Goal: Transaction & Acquisition: Purchase product/service

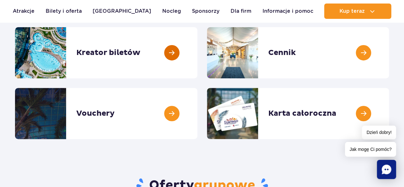
scroll to position [94, 0]
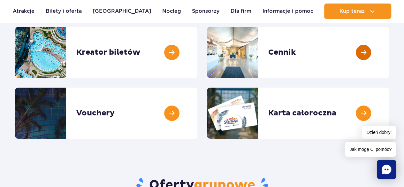
click at [389, 51] on link at bounding box center [389, 52] width 0 height 51
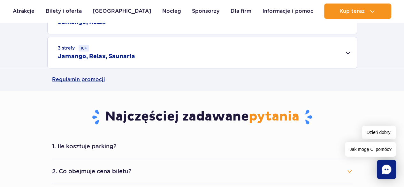
scroll to position [268, 0]
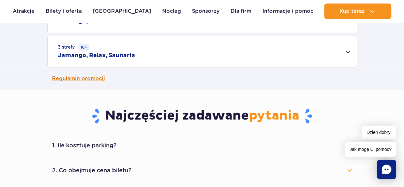
click at [90, 82] on link "Regulamin promocji" at bounding box center [202, 78] width 300 height 22
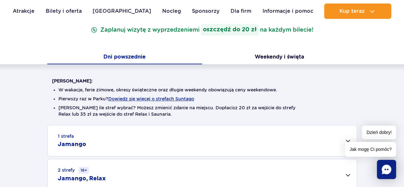
scroll to position [109, 0]
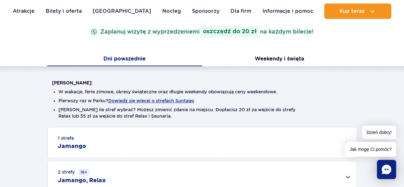
click at [150, 148] on div "1 strefa Jamango" at bounding box center [202, 142] width 309 height 31
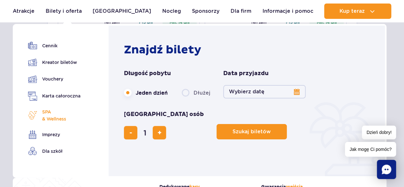
scroll to position [270, 0]
click at [52, 137] on link "Imprezy" at bounding box center [54, 134] width 52 height 9
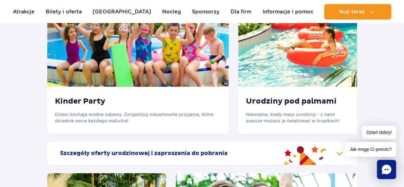
scroll to position [694, 0]
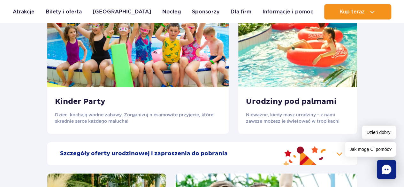
click at [120, 51] on img at bounding box center [137, 37] width 181 height 100
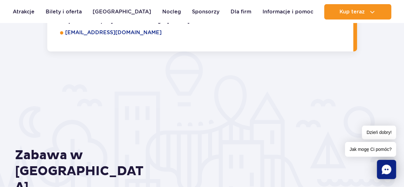
scroll to position [1024, 0]
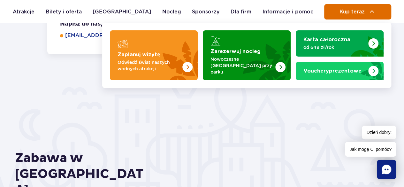
click at [351, 10] on span "Kup teraz" at bounding box center [351, 12] width 25 height 6
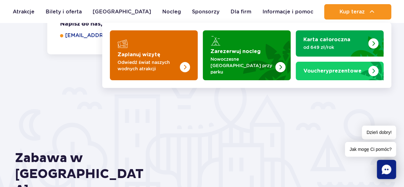
click at [165, 40] on img "Zaplanuj wizytę" at bounding box center [172, 55] width 51 height 50
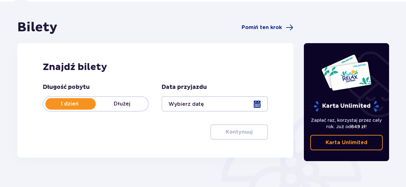
scroll to position [49, 0]
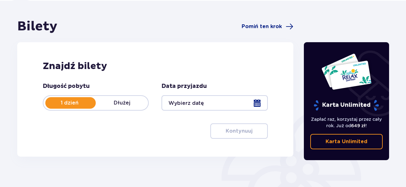
click at [256, 103] on div at bounding box center [214, 102] width 106 height 15
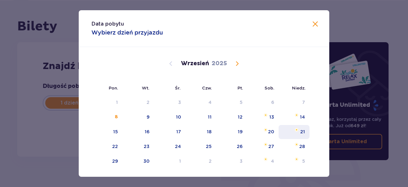
click at [301, 132] on div "21" at bounding box center [303, 131] width 5 height 6
type input "21.09.25"
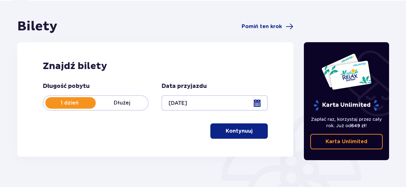
click at [246, 131] on p "Kontynuuj" at bounding box center [239, 130] width 27 height 7
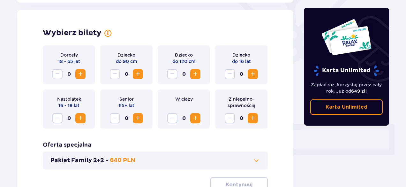
scroll to position [177, 0]
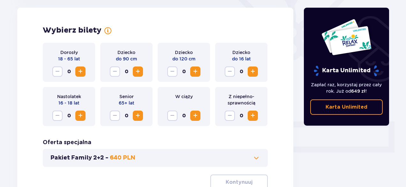
click at [83, 74] on span "Increase" at bounding box center [81, 72] width 8 height 8
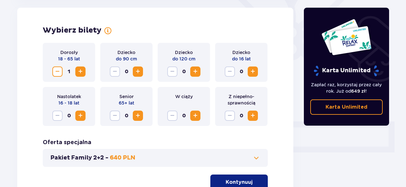
click at [83, 74] on span "Increase" at bounding box center [81, 72] width 8 height 8
click at [253, 71] on span "Increase" at bounding box center [253, 72] width 8 height 8
click at [235, 180] on p "Kontynuuj" at bounding box center [239, 181] width 27 height 7
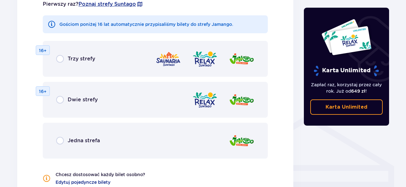
scroll to position [406, 0]
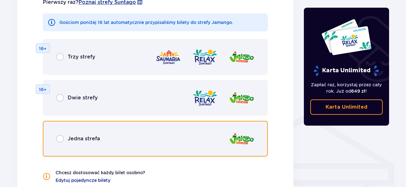
click at [59, 141] on input "radio" at bounding box center [60, 139] width 8 height 8
radio input "true"
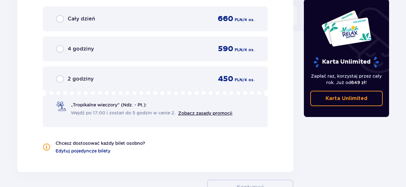
scroll to position [643, 0]
click at [123, 108] on div "„Tropikalne wieczory" (Ndz. - Pt.): Wejdź po 17:00 i zostań do 5 godzin w cenie…" at bounding box center [151, 108] width 161 height 15
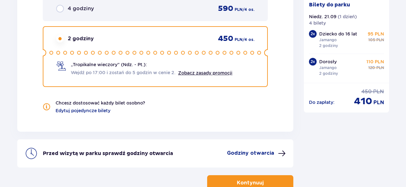
scroll to position [682, 0]
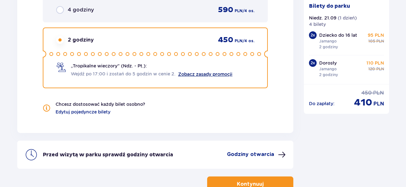
click at [193, 74] on link "Zobacz zasady promocji" at bounding box center [205, 73] width 54 height 5
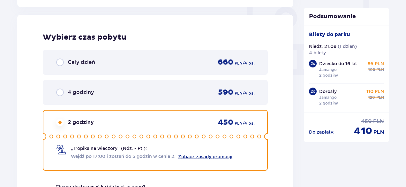
scroll to position [599, 0]
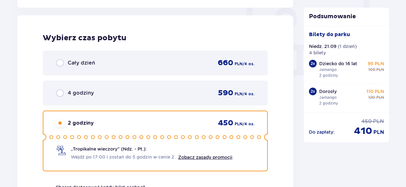
click at [171, 66] on div "Cały dzień 660 PLN / 4 os." at bounding box center [155, 63] width 198 height 10
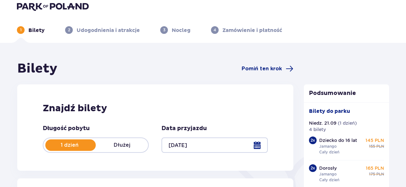
scroll to position [0, 0]
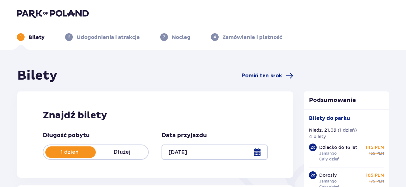
click at [254, 150] on div at bounding box center [214, 151] width 106 height 15
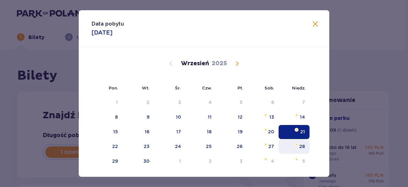
click at [301, 148] on div "28" at bounding box center [303, 146] width 6 height 6
type input "28.09.25"
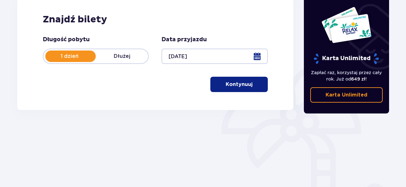
scroll to position [99, 0]
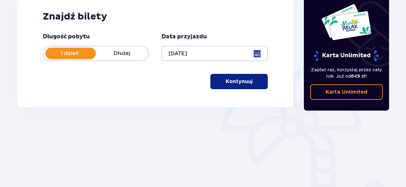
click at [244, 83] on p "Kontynuuj" at bounding box center [239, 81] width 27 height 7
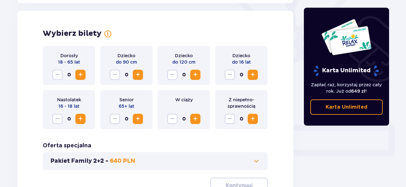
scroll to position [177, 0]
